Goal: Navigation & Orientation: Find specific page/section

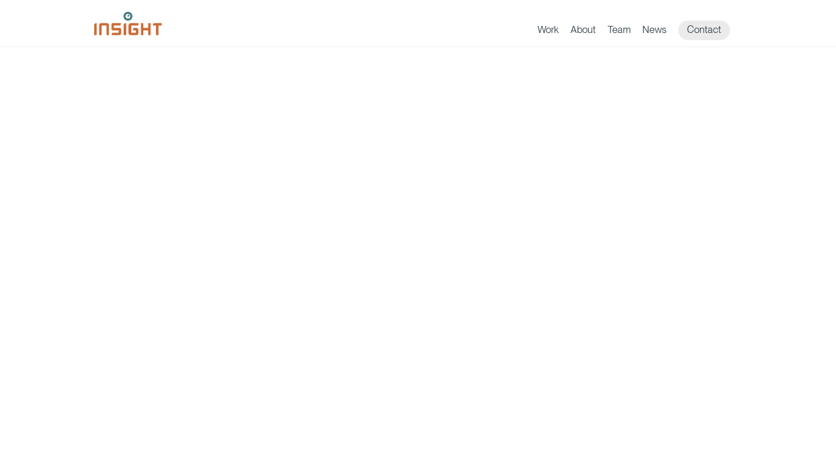
scroll to position [8, 0]
click at [547, 29] on link "Work" at bounding box center [547, 32] width 21 height 16
